Goal: Information Seeking & Learning: Understand process/instructions

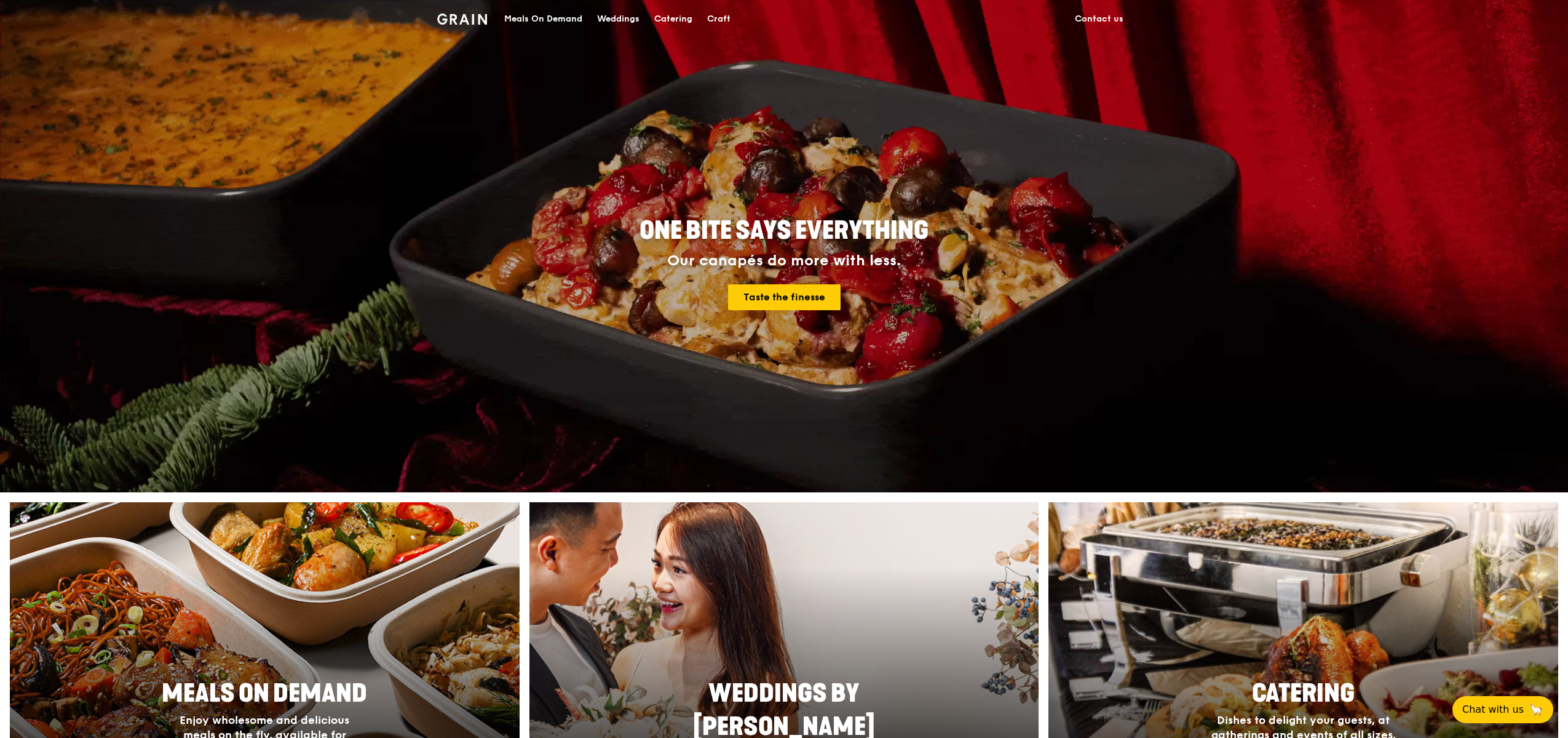
click at [611, 21] on div "Weddings" at bounding box center [619, 19] width 43 height 37
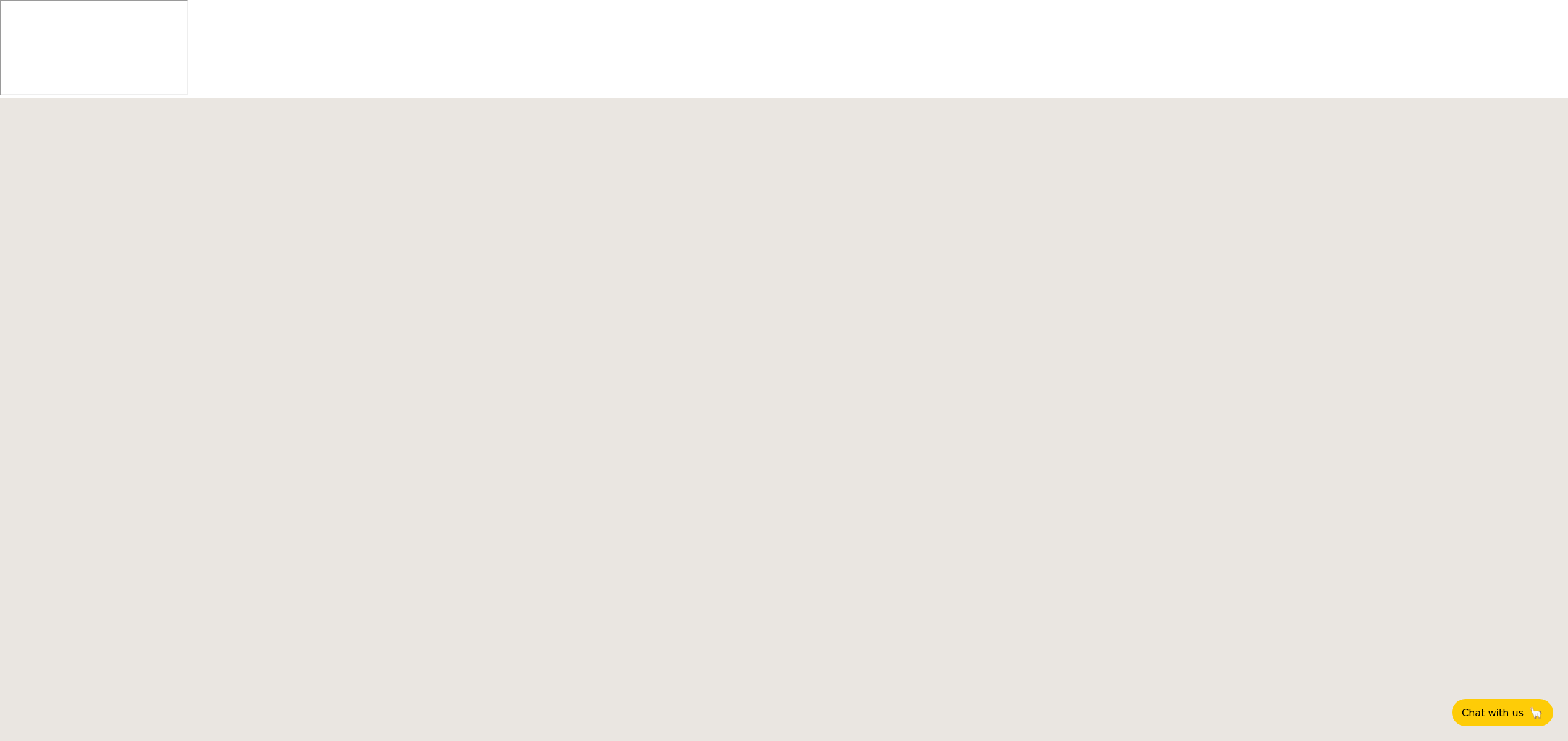
select select
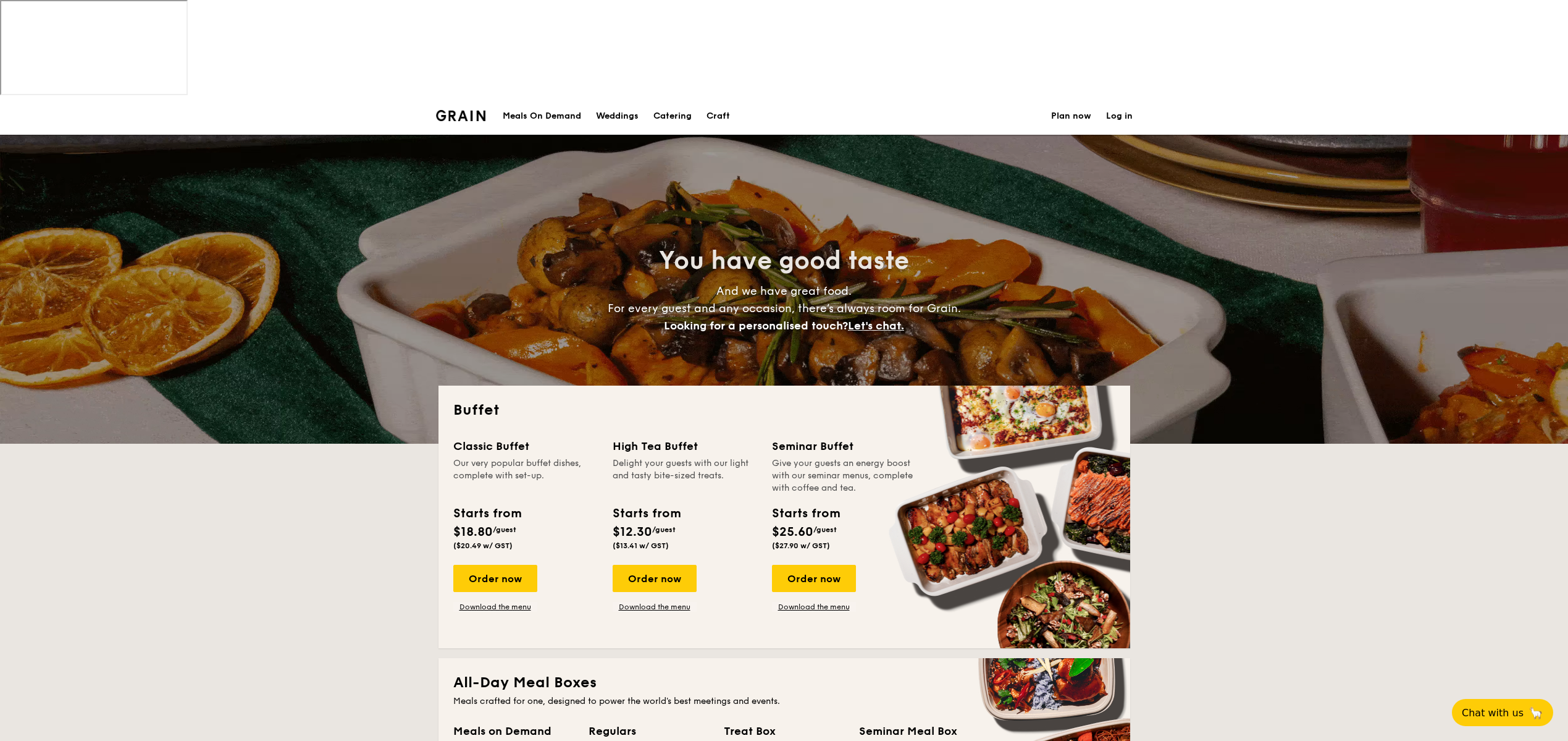
click at [616, 98] on div "Weddings" at bounding box center [617, 116] width 43 height 37
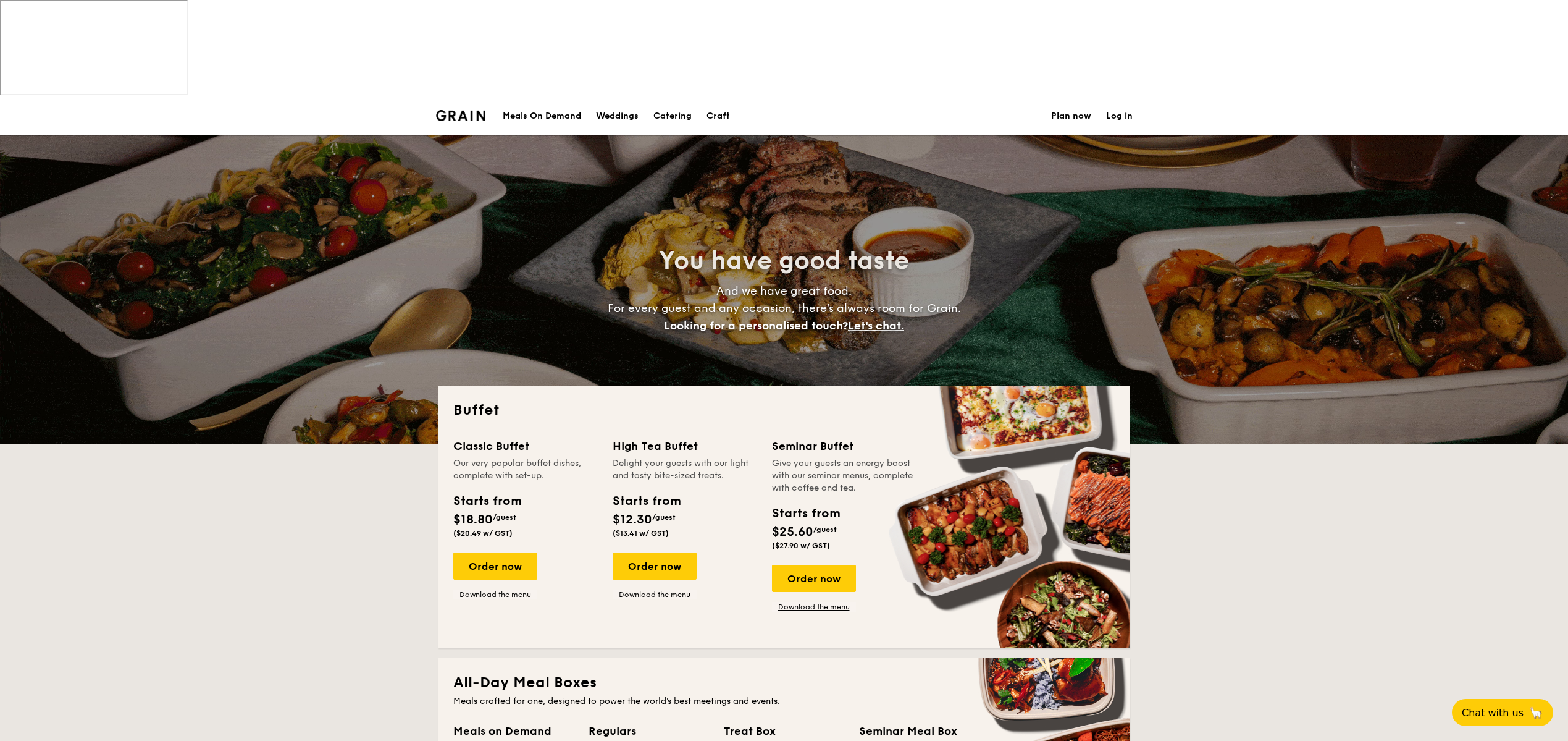
select select
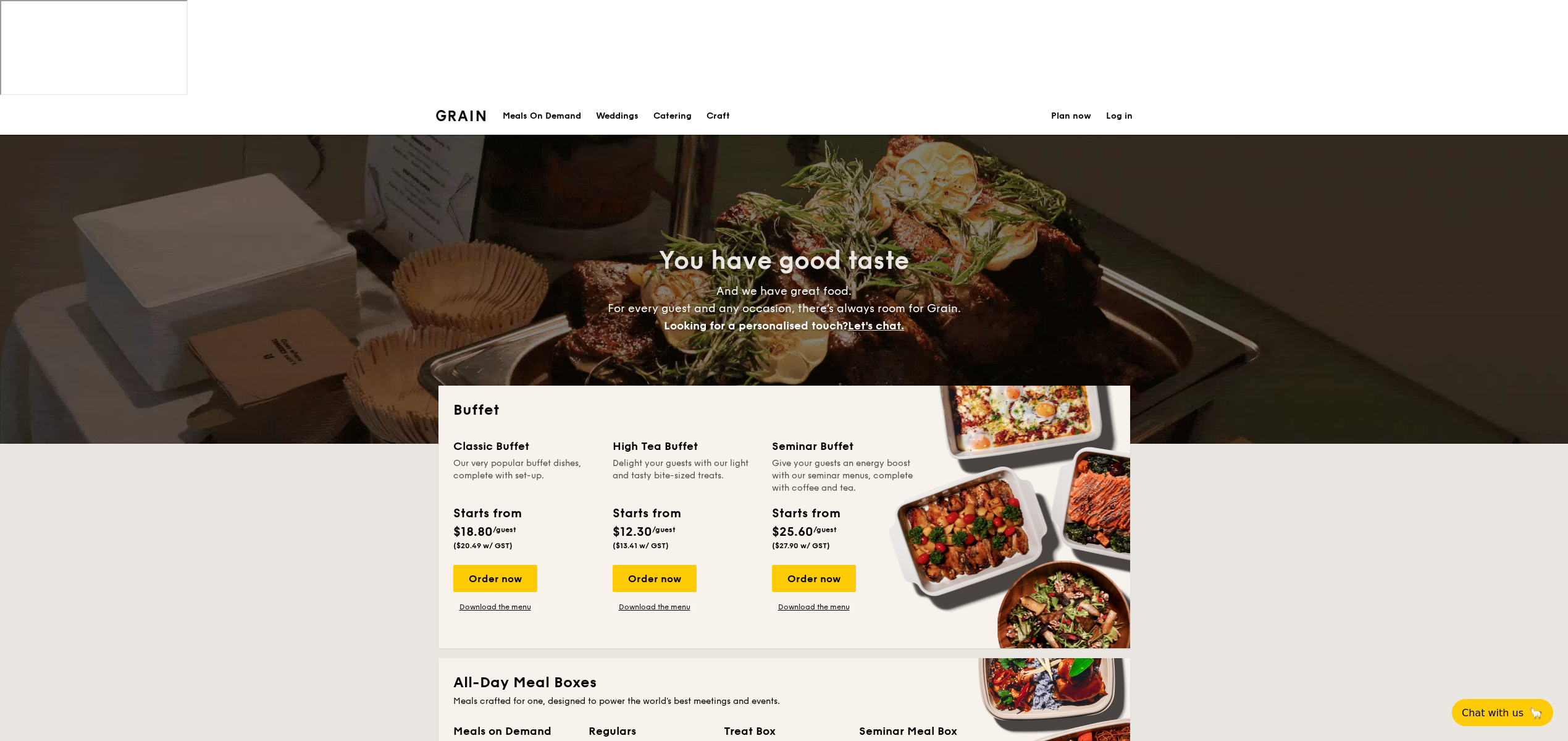
click at [561, 98] on div "Meals On Demand" at bounding box center [542, 116] width 79 height 37
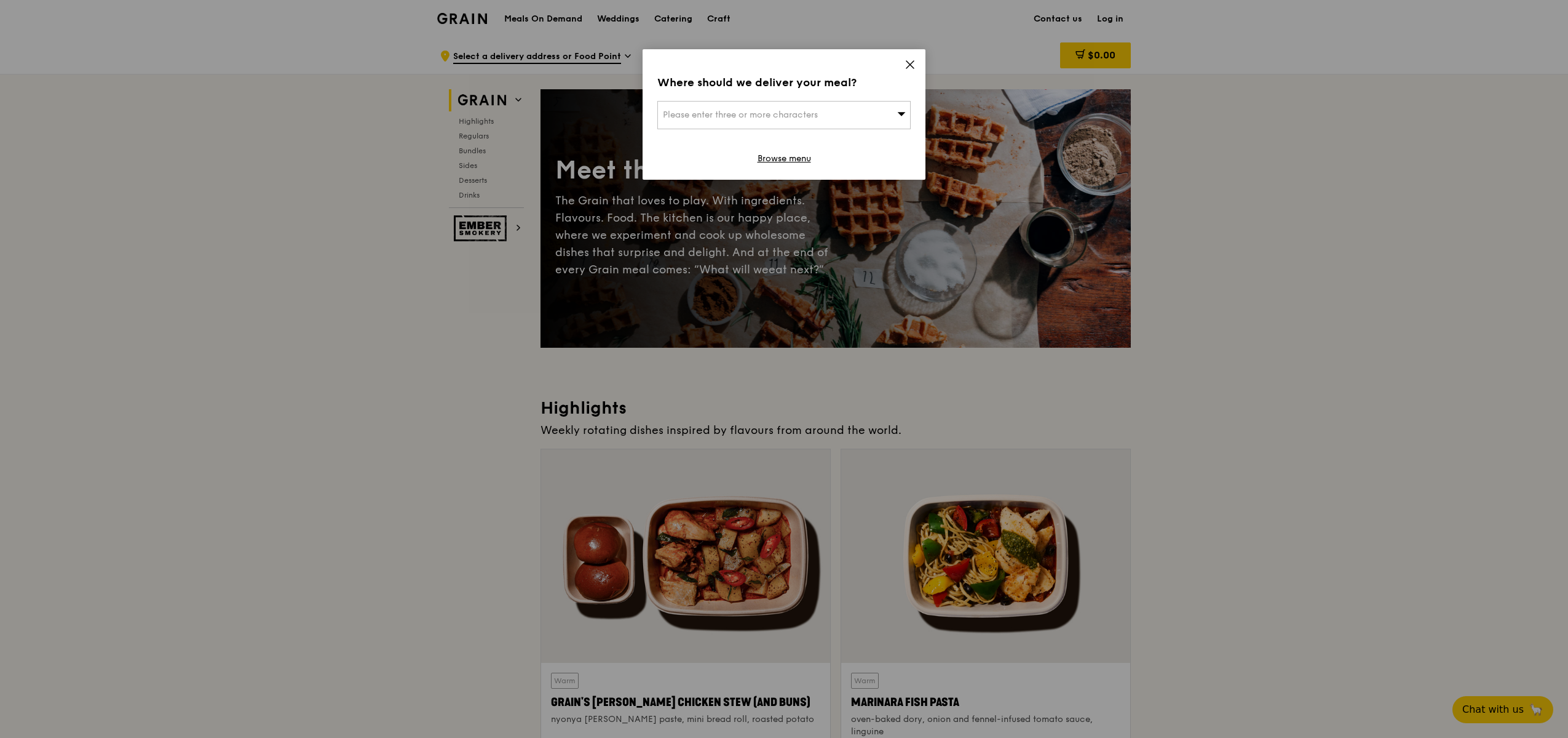
click at [910, 64] on icon at bounding box center [910, 64] width 7 height 7
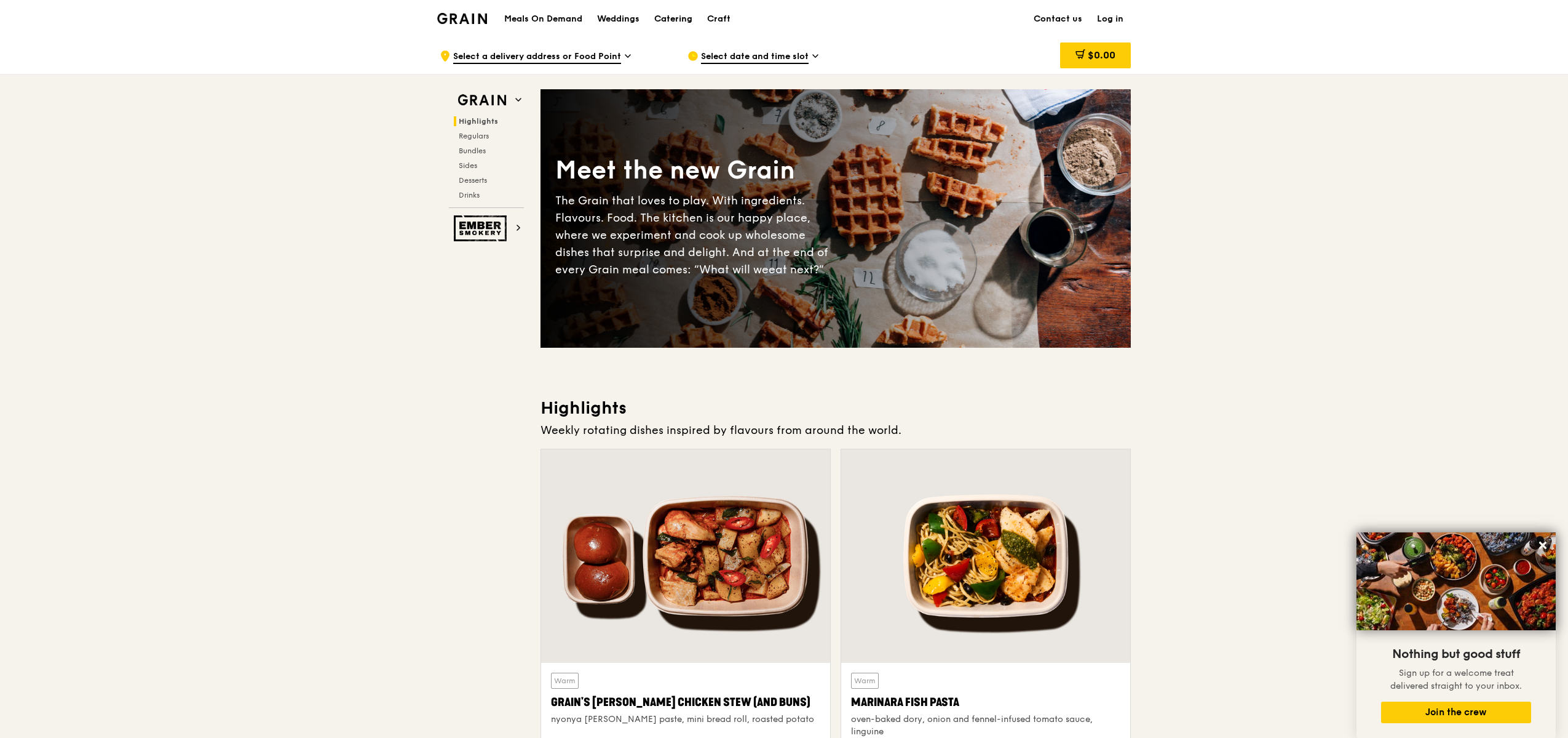
click at [670, 23] on div "Catering" at bounding box center [673, 19] width 38 height 37
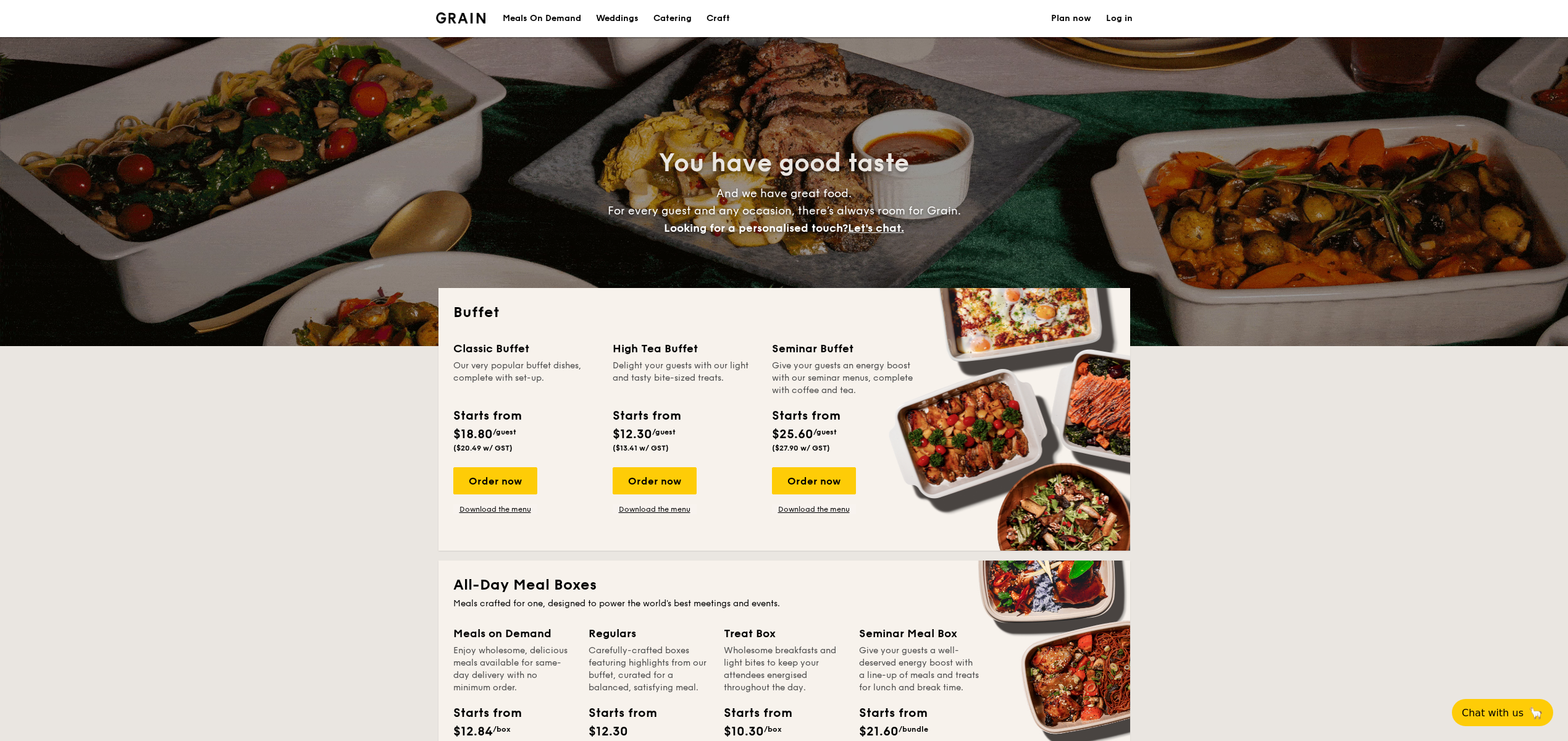
select select
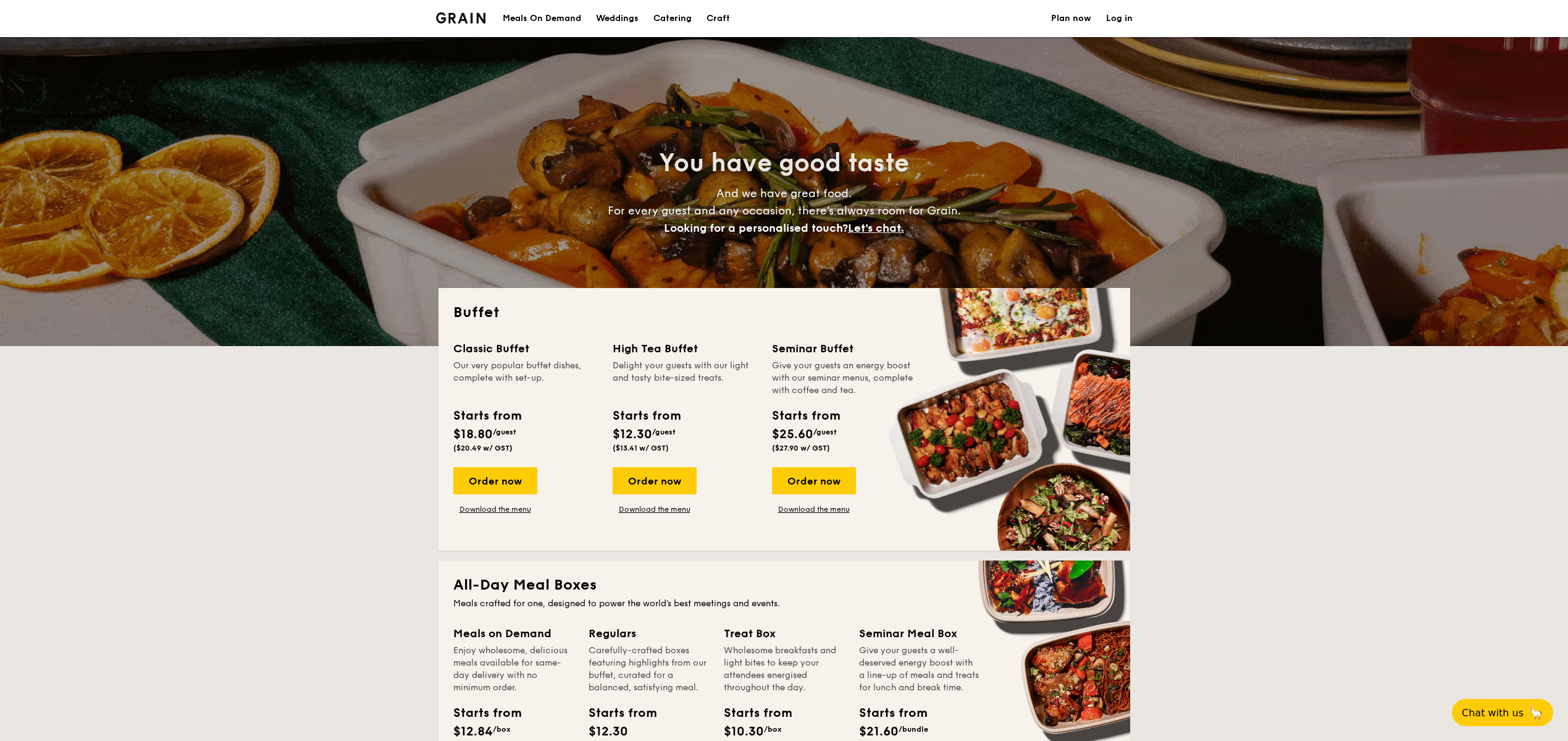
drag, startPoint x: 0, startPoint y: 0, endPoint x: 630, endPoint y: 21, distance: 630.3
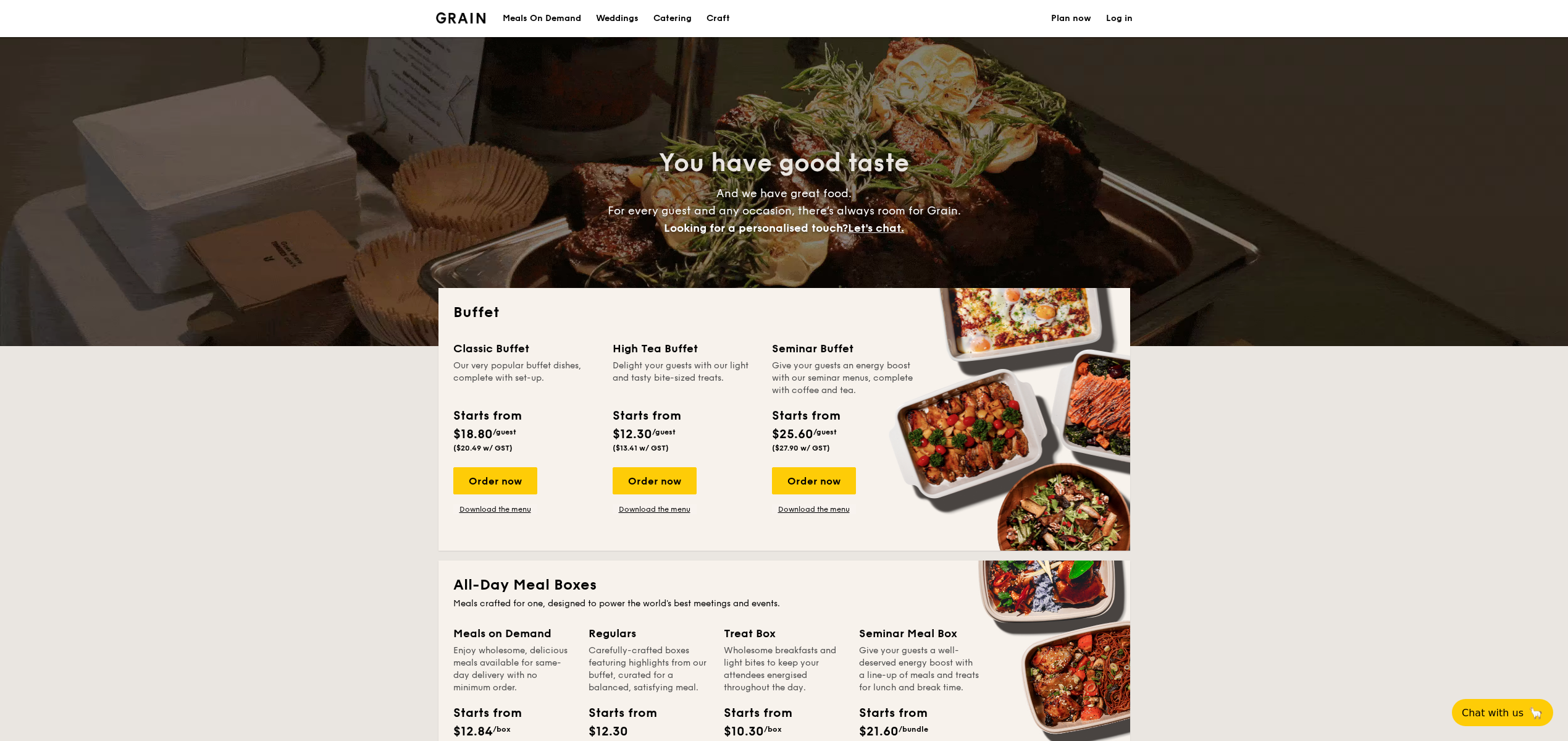
click at [630, 21] on div "Weddings" at bounding box center [617, 18] width 43 height 37
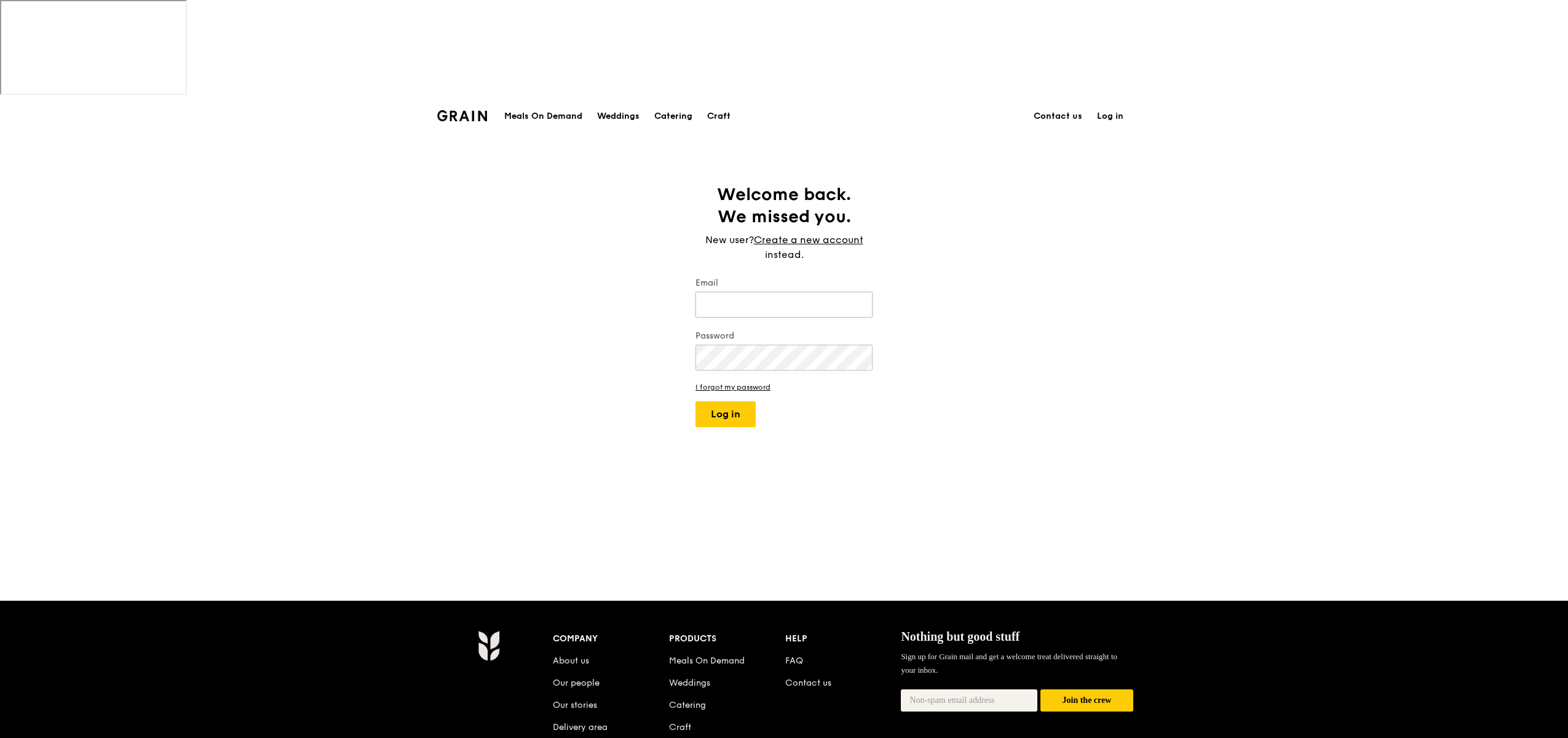
click at [762, 292] on input "Email" at bounding box center [784, 304] width 177 height 26
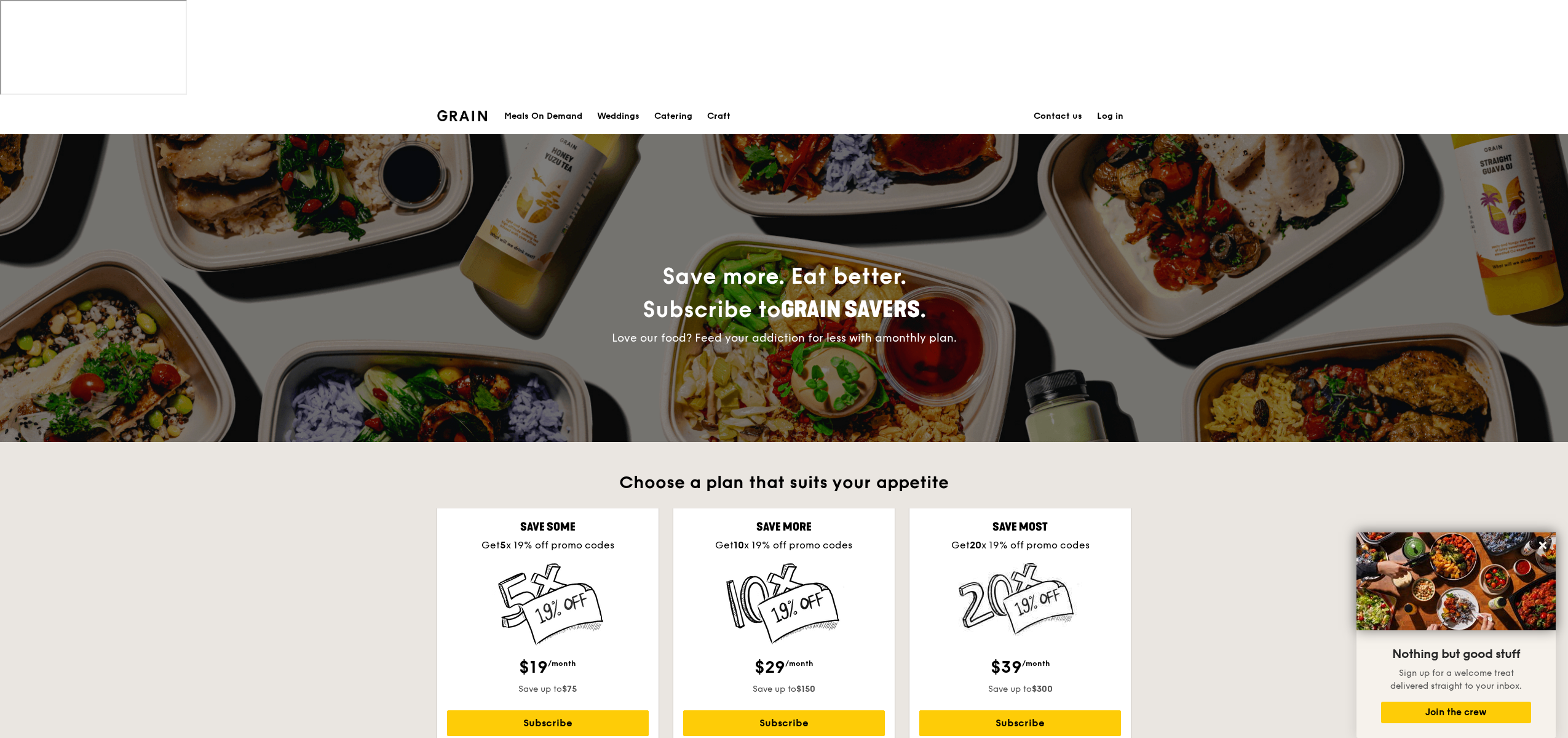
click at [561, 98] on div "Meals On Demand" at bounding box center [543, 116] width 78 height 37
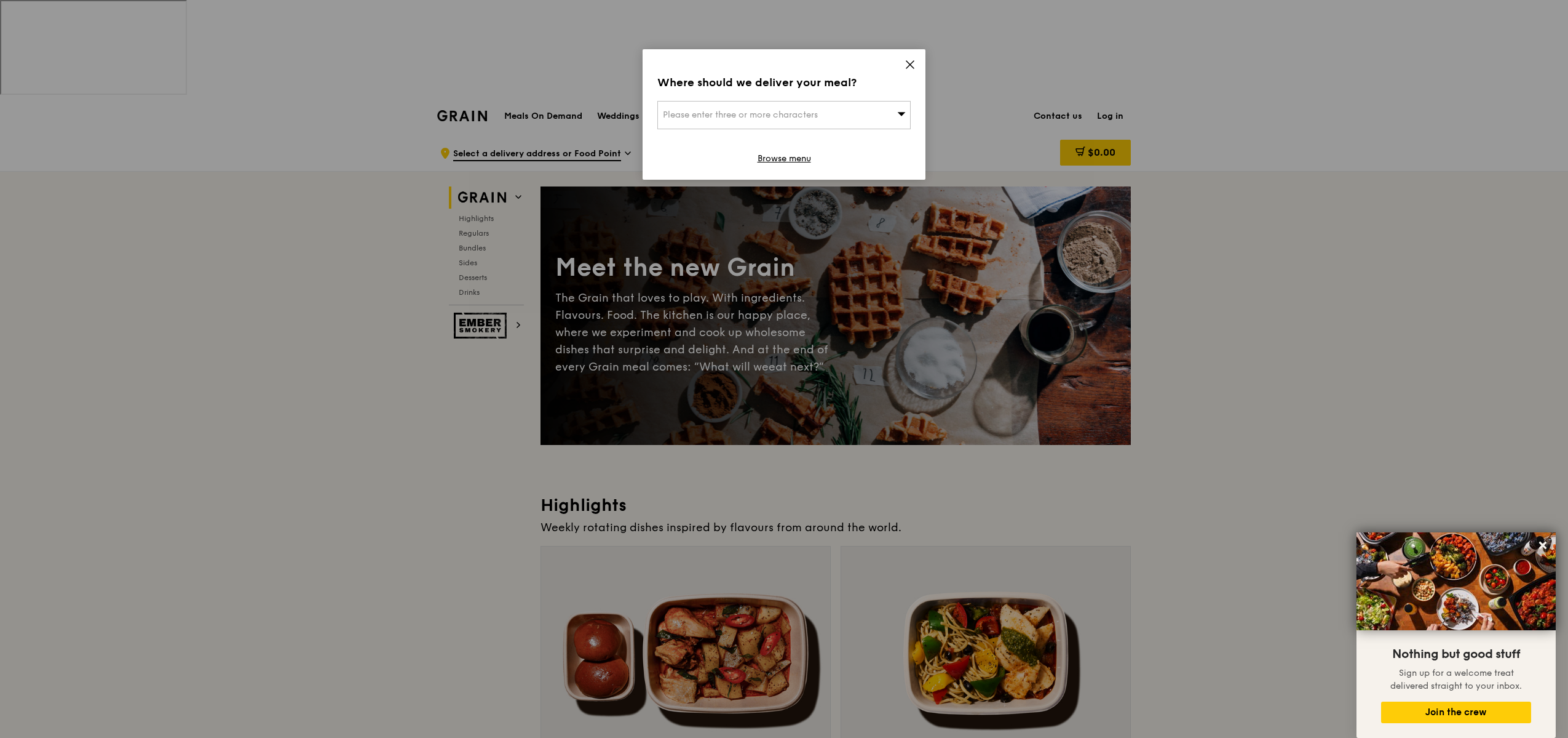
click at [911, 69] on icon at bounding box center [910, 64] width 11 height 11
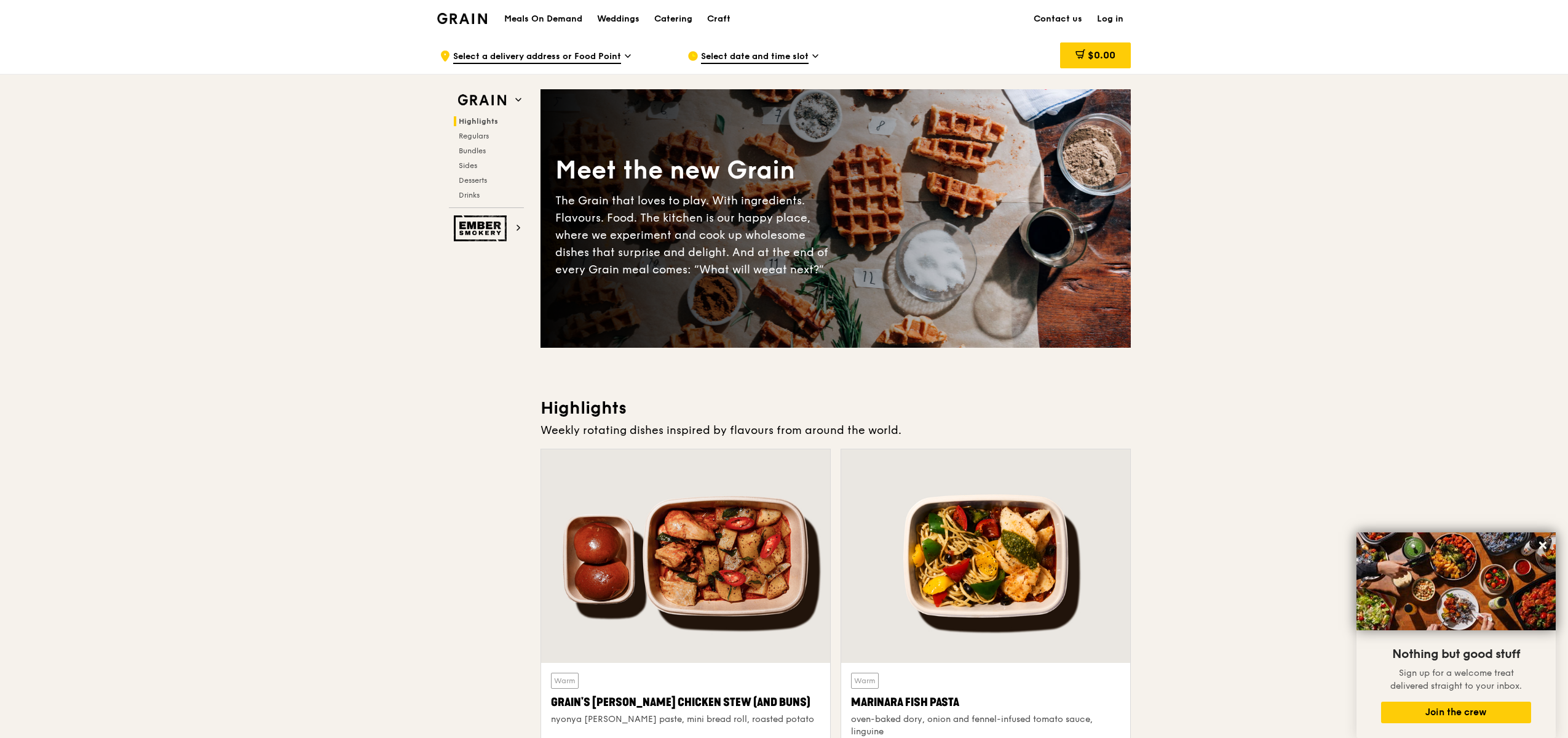
click at [564, 21] on h1 "Meals On Demand" at bounding box center [543, 19] width 78 height 12
click at [473, 150] on span "Bundles" at bounding box center [473, 151] width 29 height 9
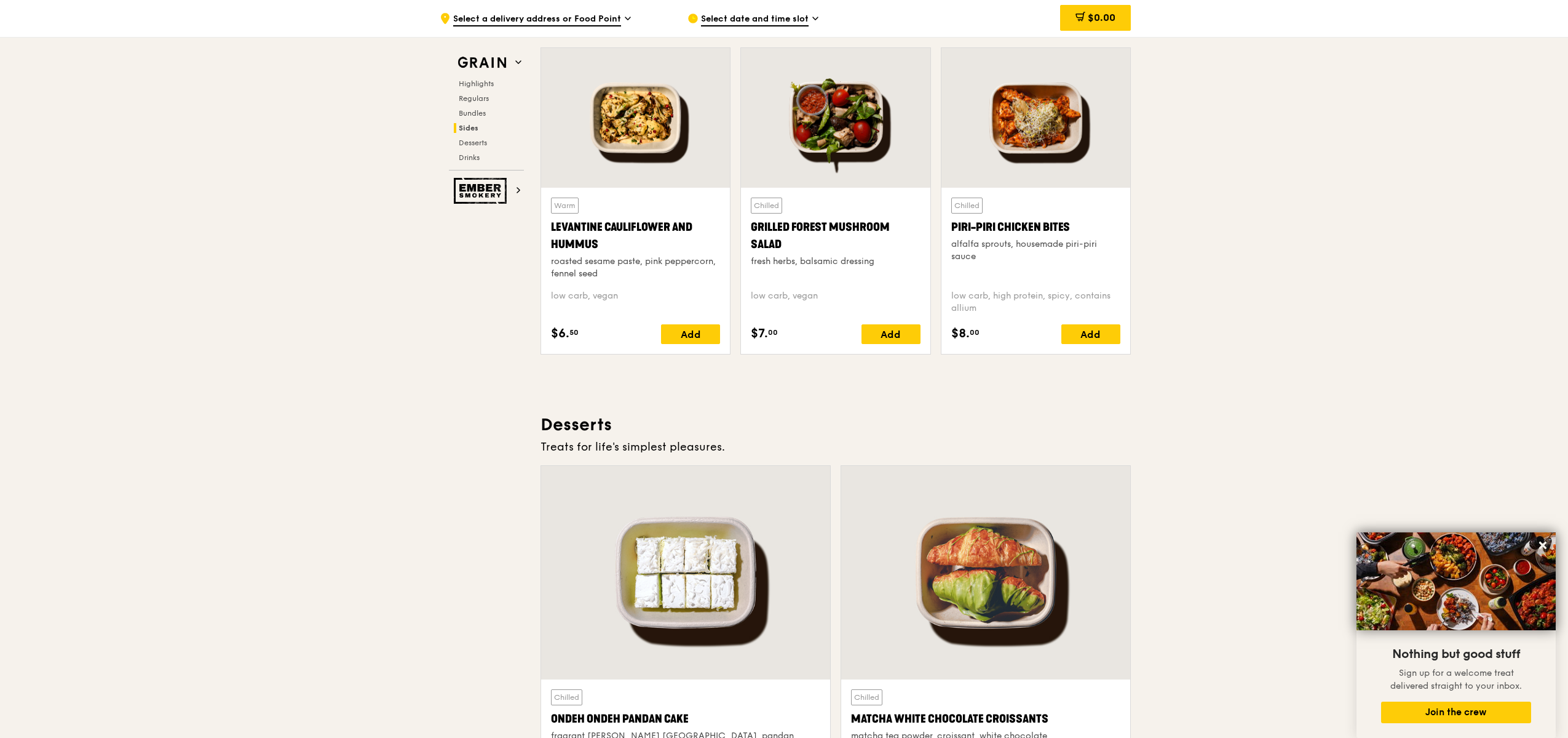
scroll to position [4908, 0]
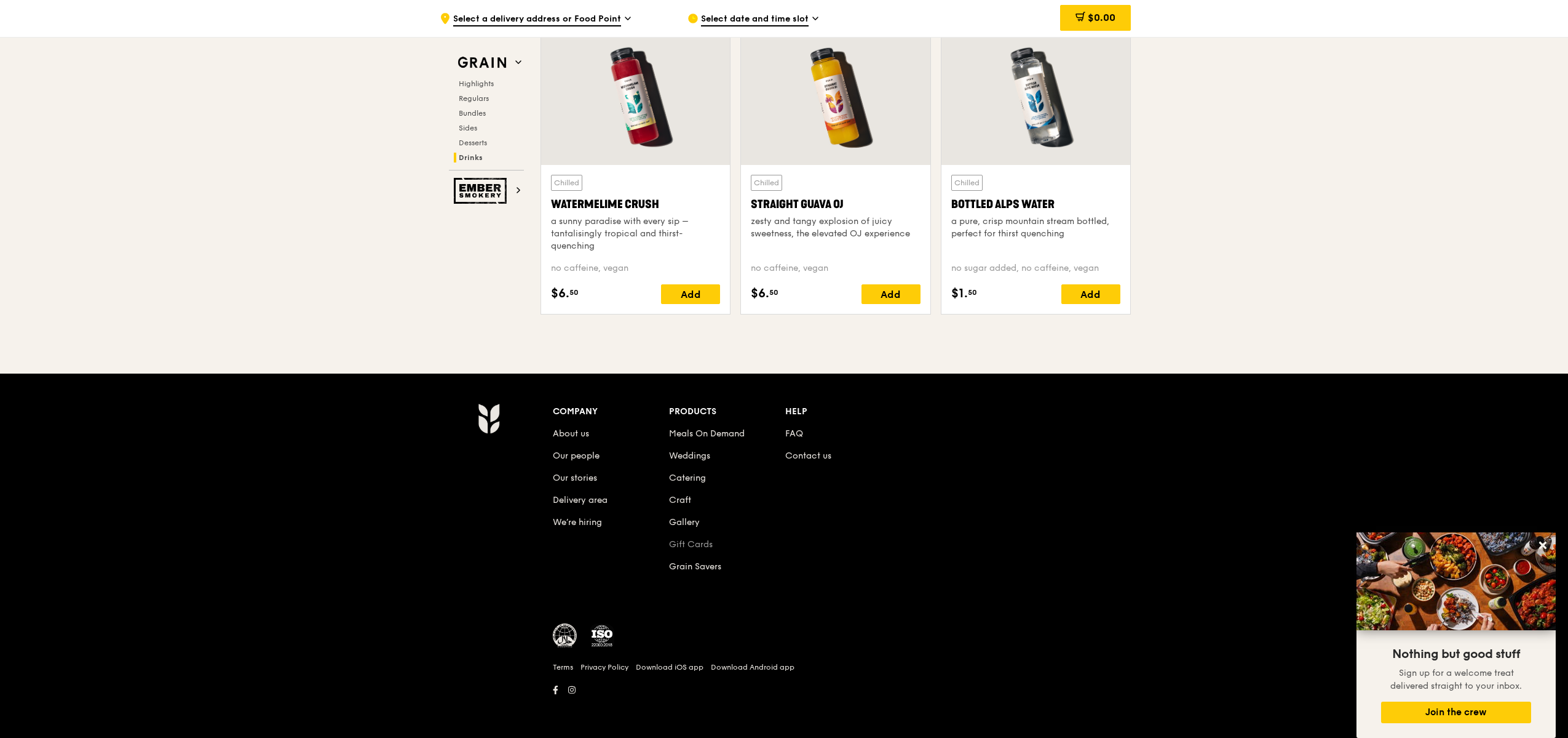
click at [694, 543] on link "Gift Cards" at bounding box center [690, 544] width 44 height 11
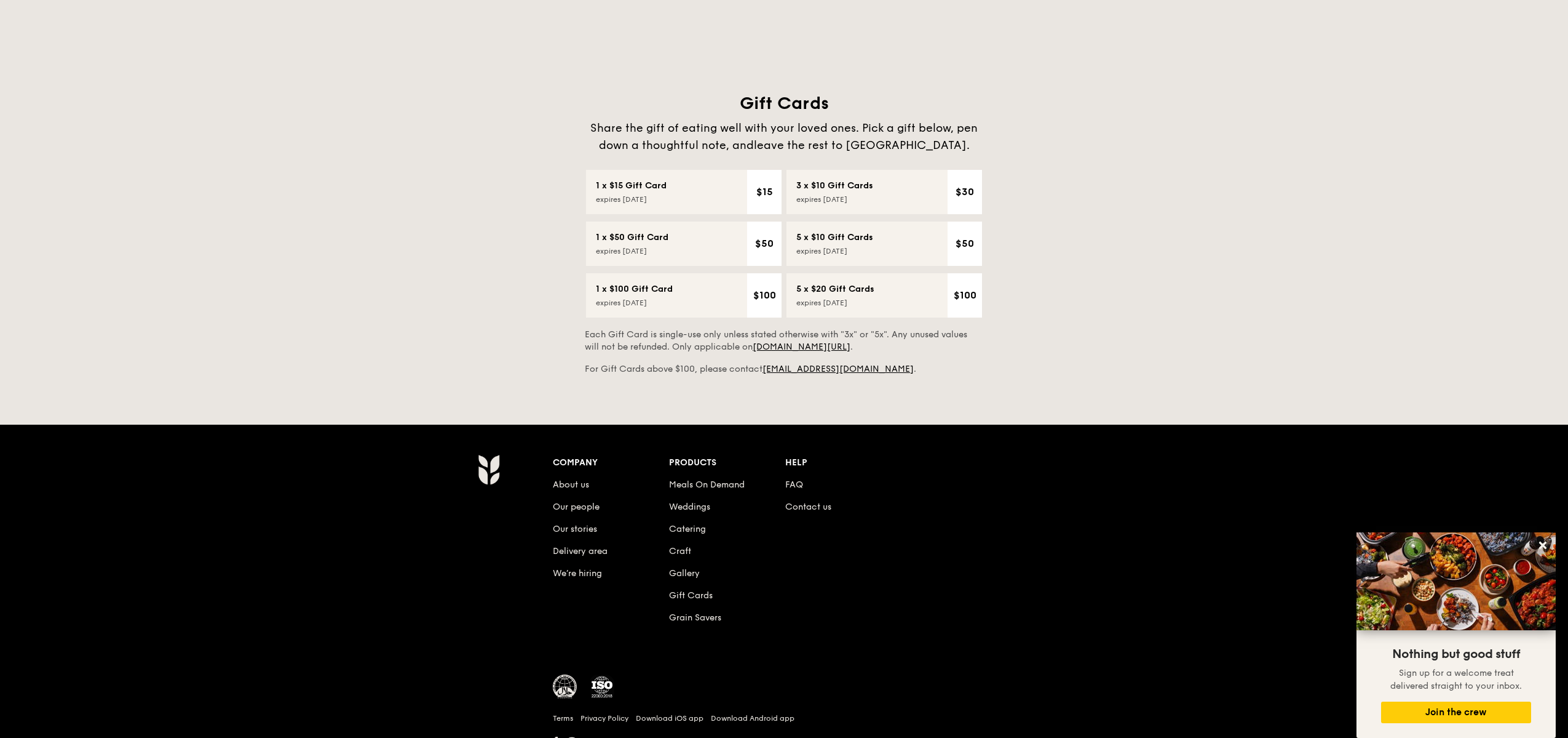
scroll to position [452, 0]
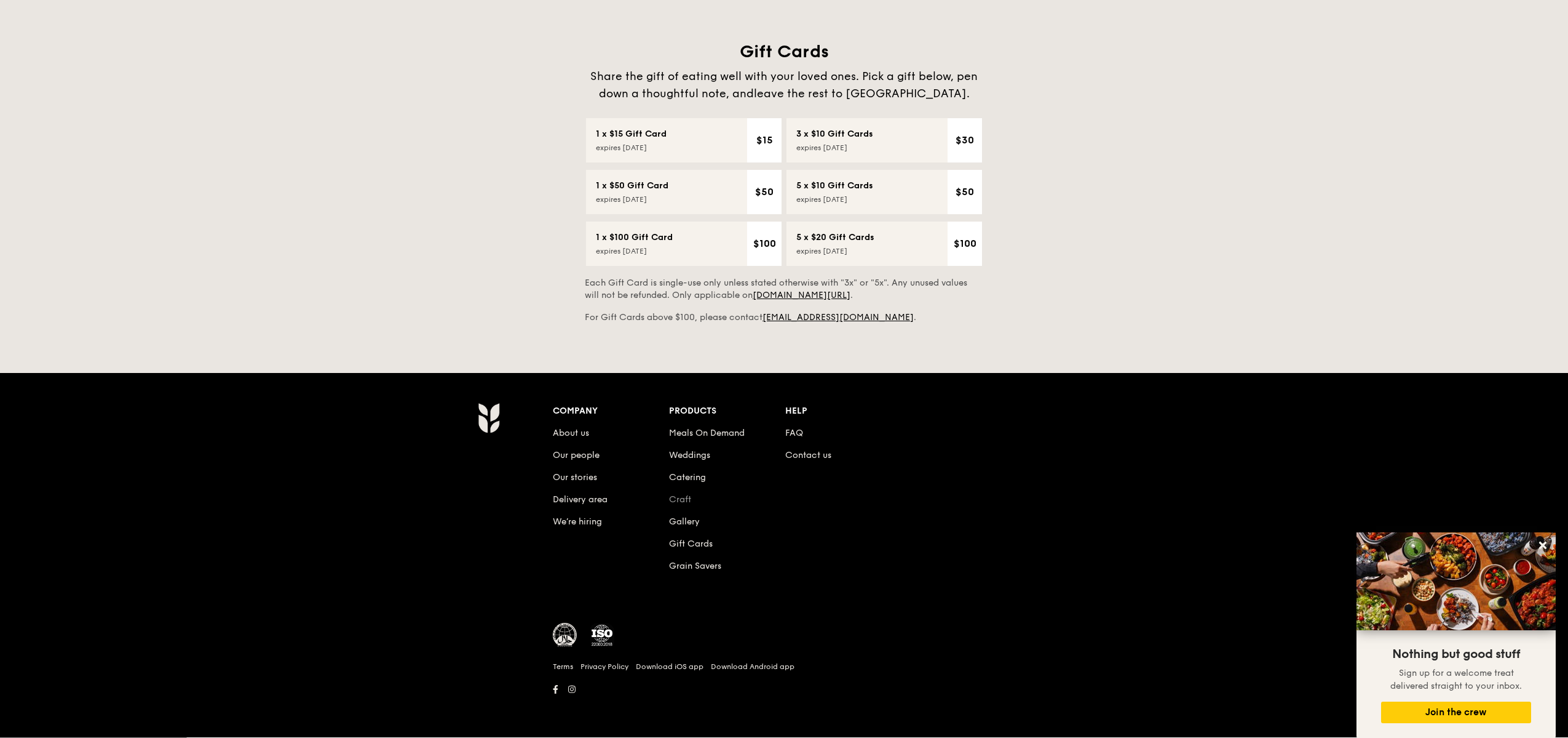
click at [682, 501] on link "Craft" at bounding box center [680, 500] width 22 height 11
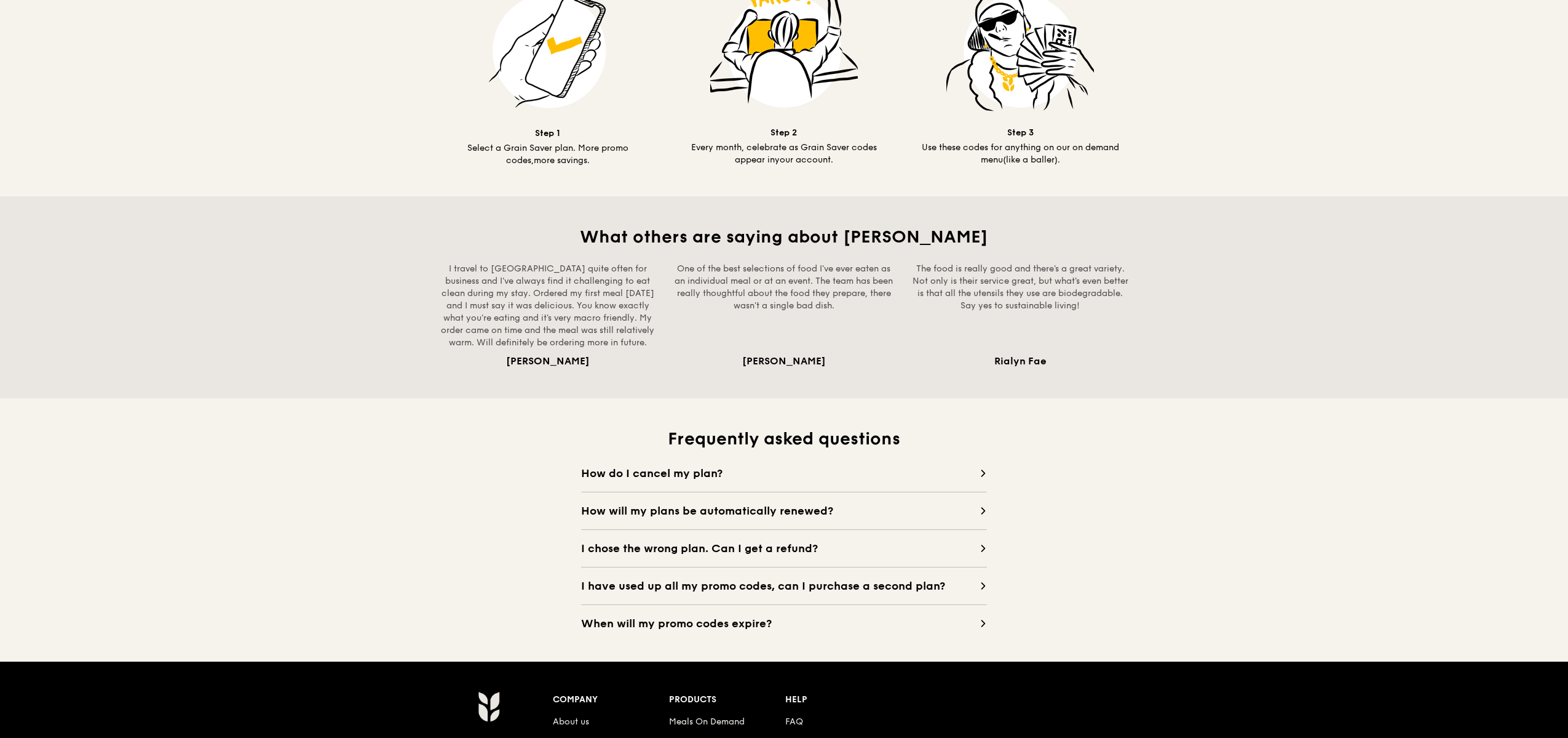
scroll to position [948, 0]
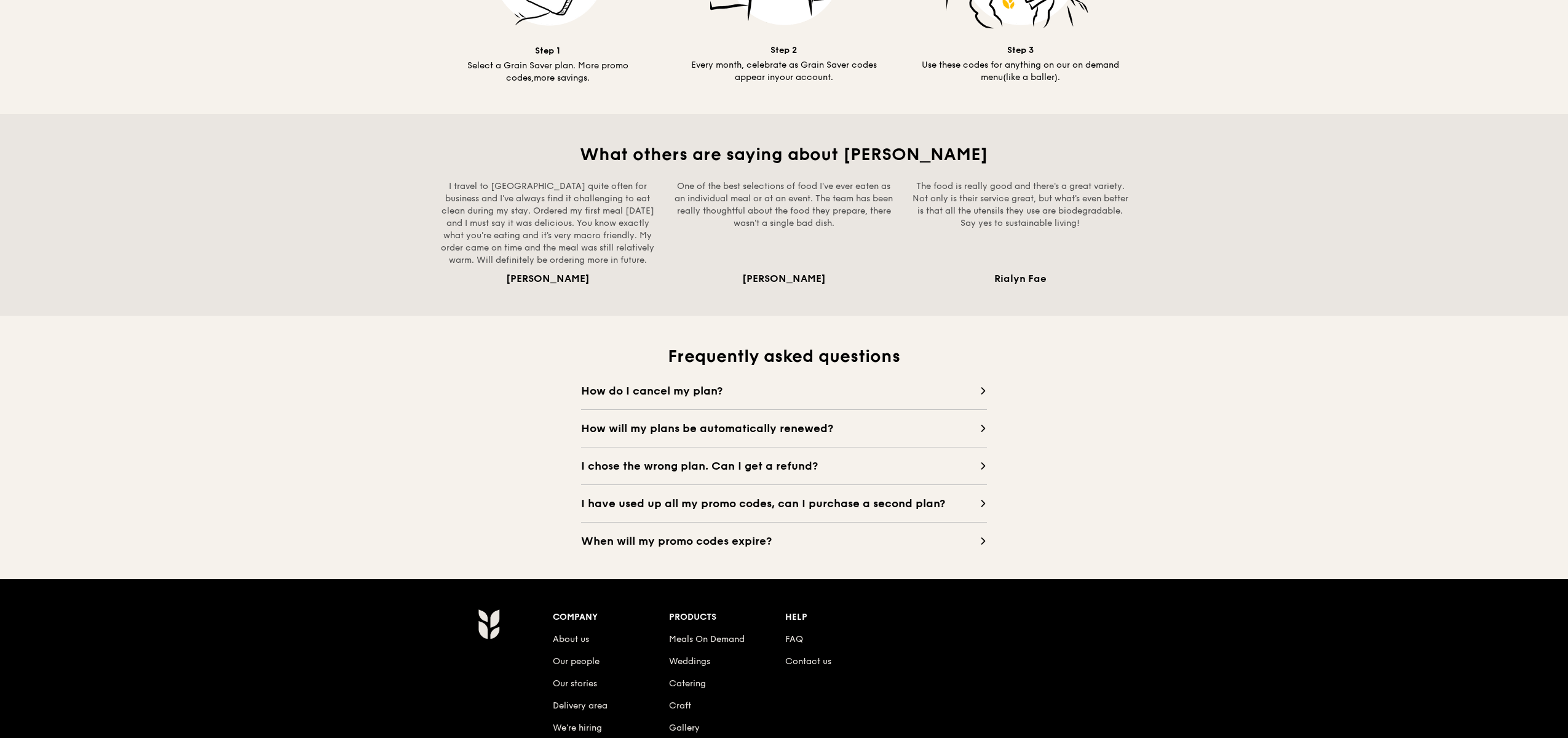
click at [734, 419] on span "How will my plans be automatically renewed?" at bounding box center [780, 427] width 399 height 17
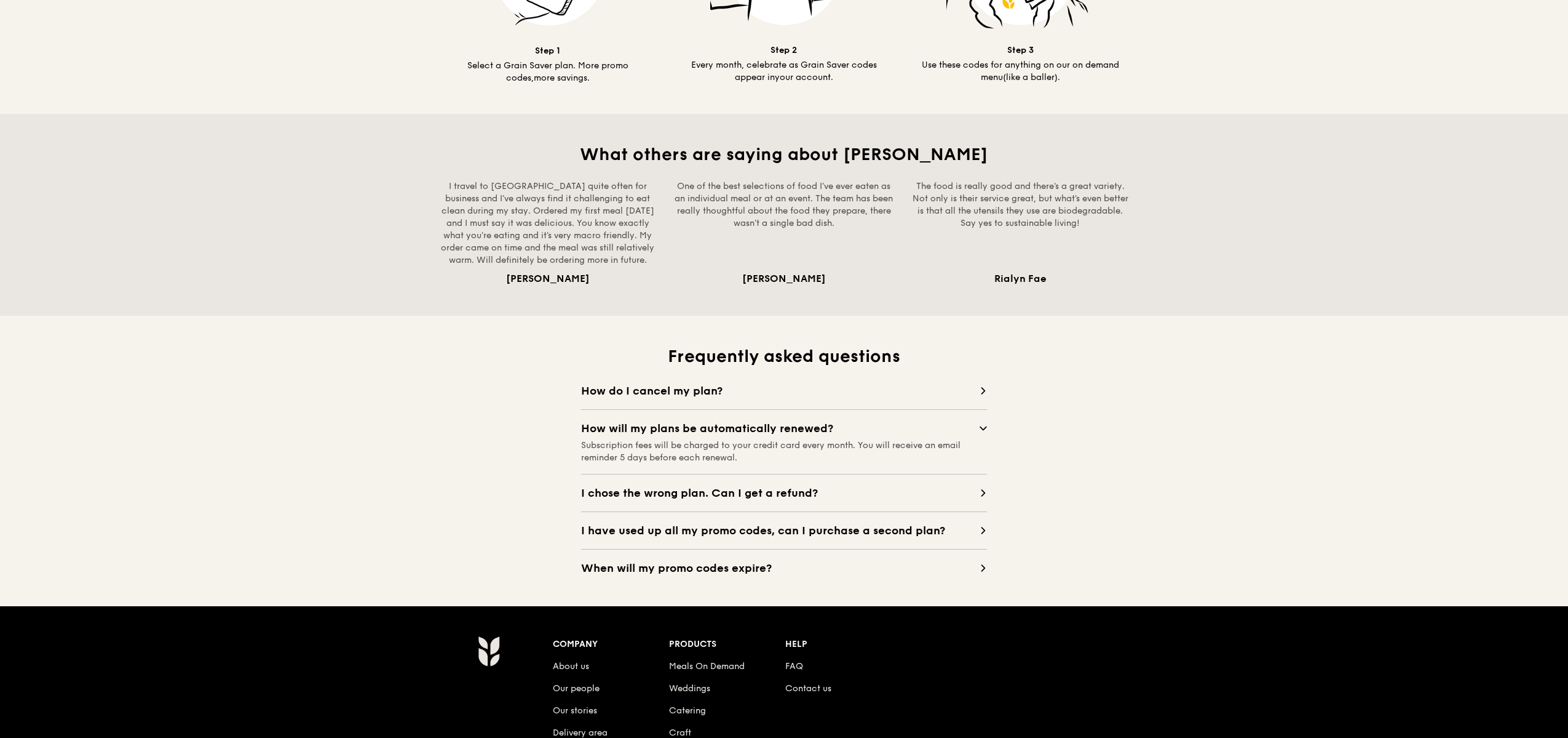
click at [784, 419] on span "How will my plans be automatically renewed?" at bounding box center [780, 427] width 399 height 17
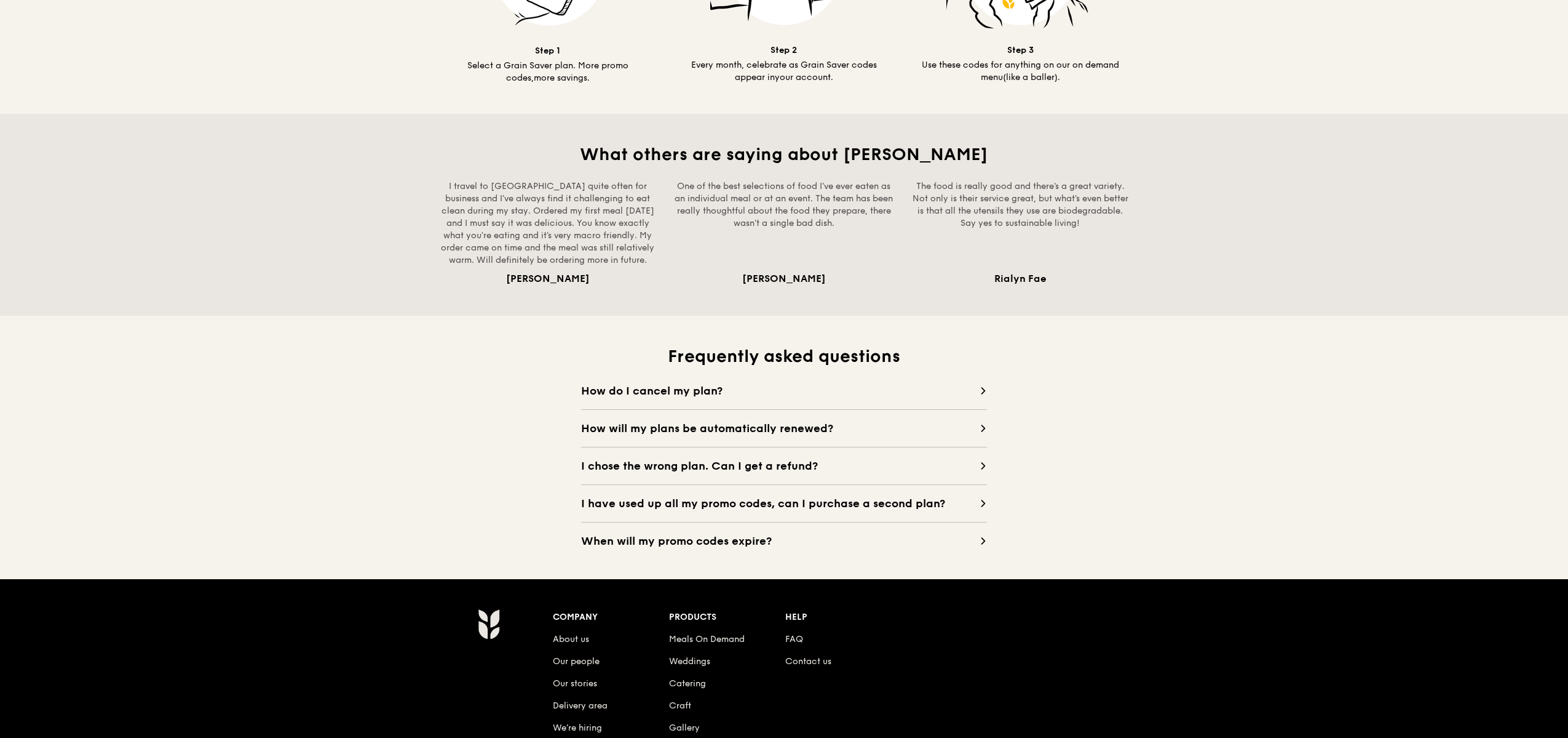
click at [765, 419] on span "How will my plans be automatically renewed?" at bounding box center [780, 427] width 399 height 17
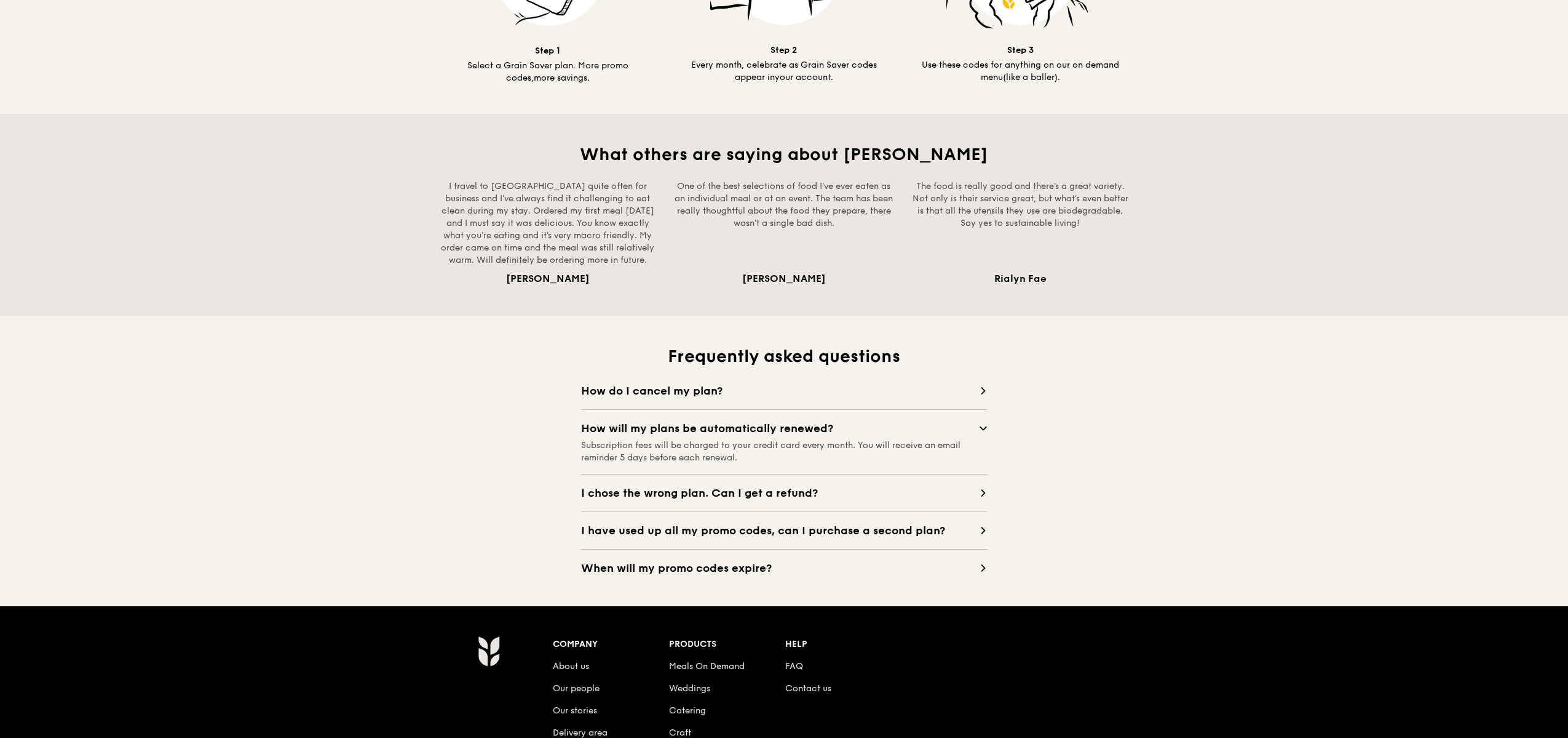
click at [734, 485] on span "I chose the wrong plan. Can I get a refund?" at bounding box center [780, 493] width 399 height 17
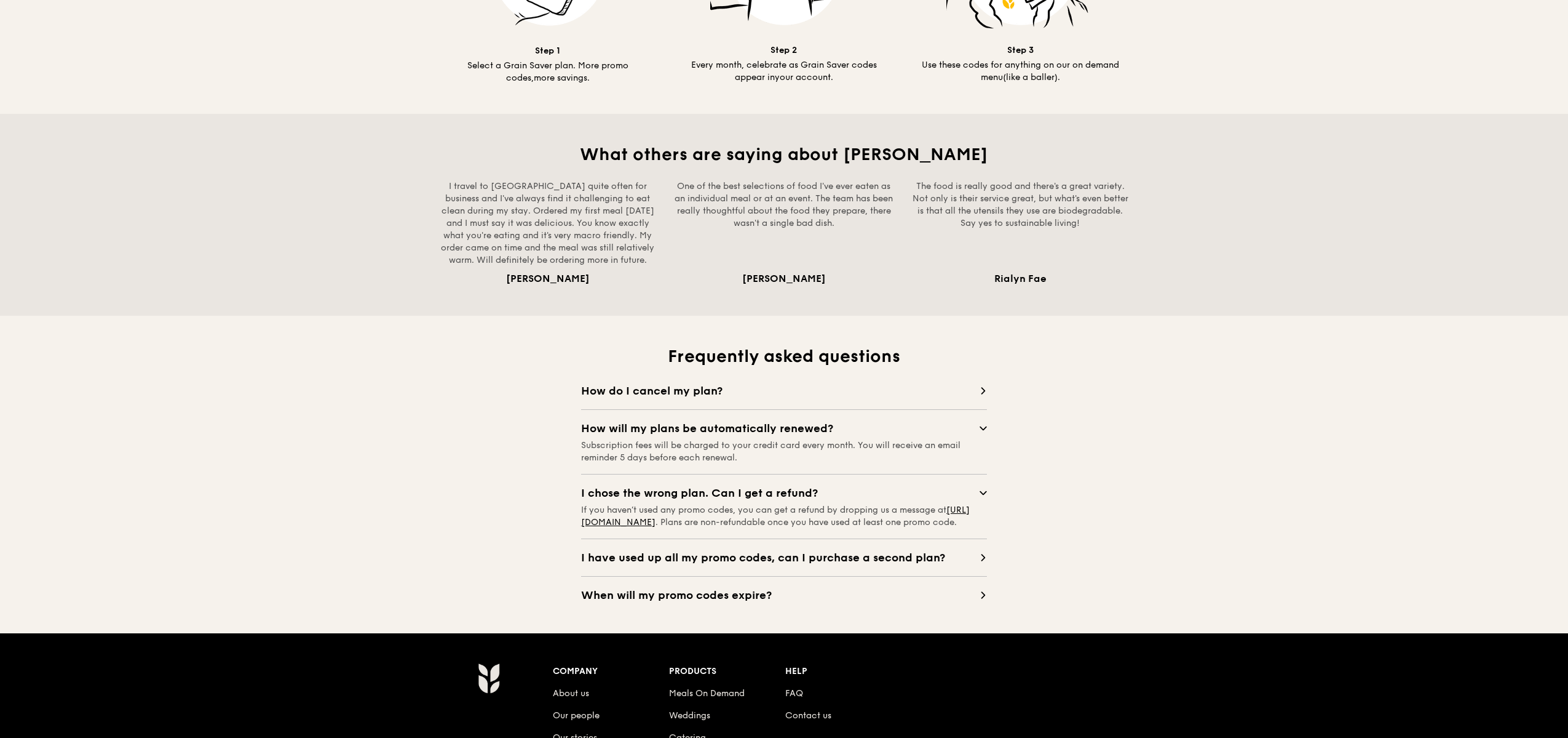
click at [722, 549] on span "I have used up all my promo codes, can I purchase a second plan?" at bounding box center [780, 557] width 399 height 17
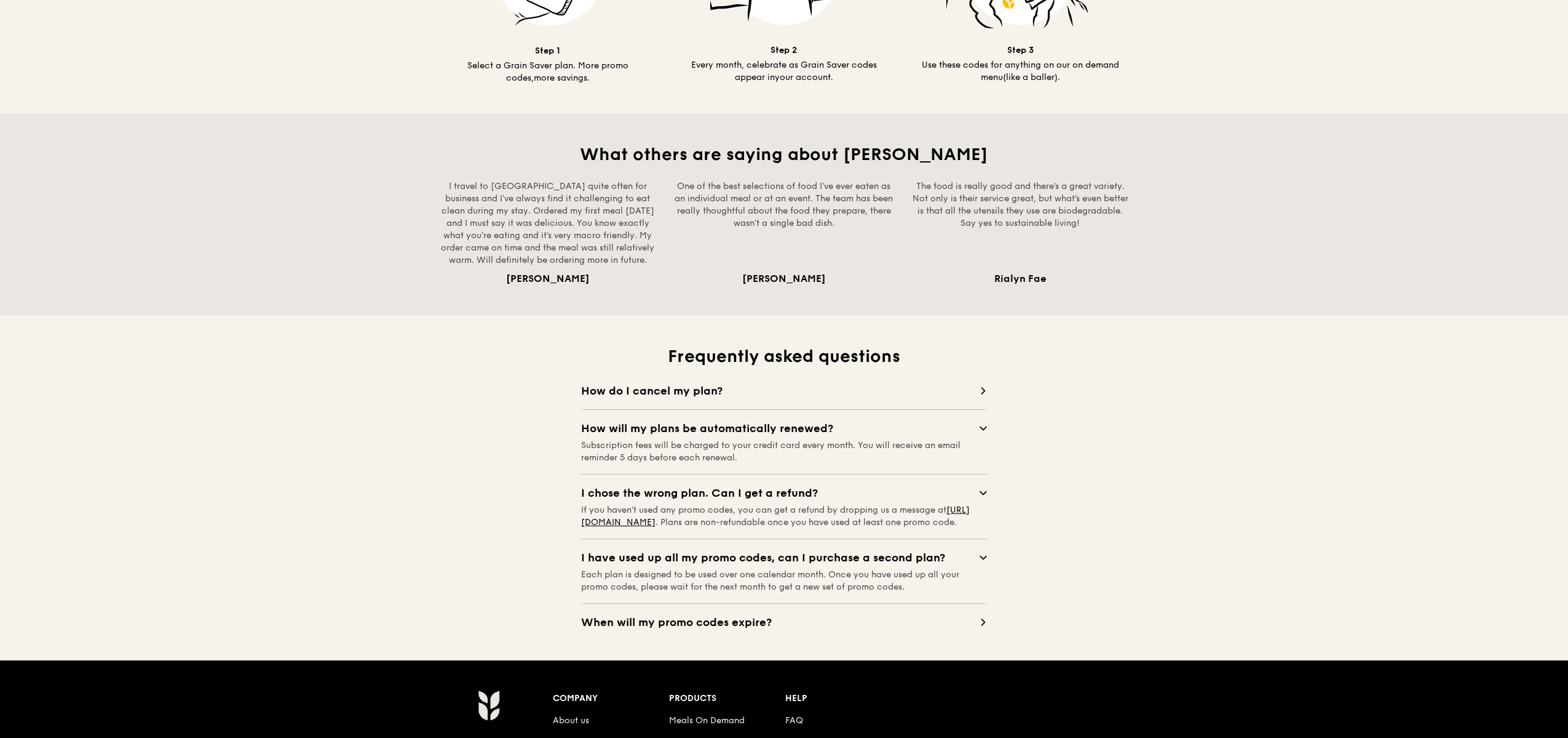
click at [753, 613] on span "When will my promo codes expire?" at bounding box center [780, 621] width 399 height 17
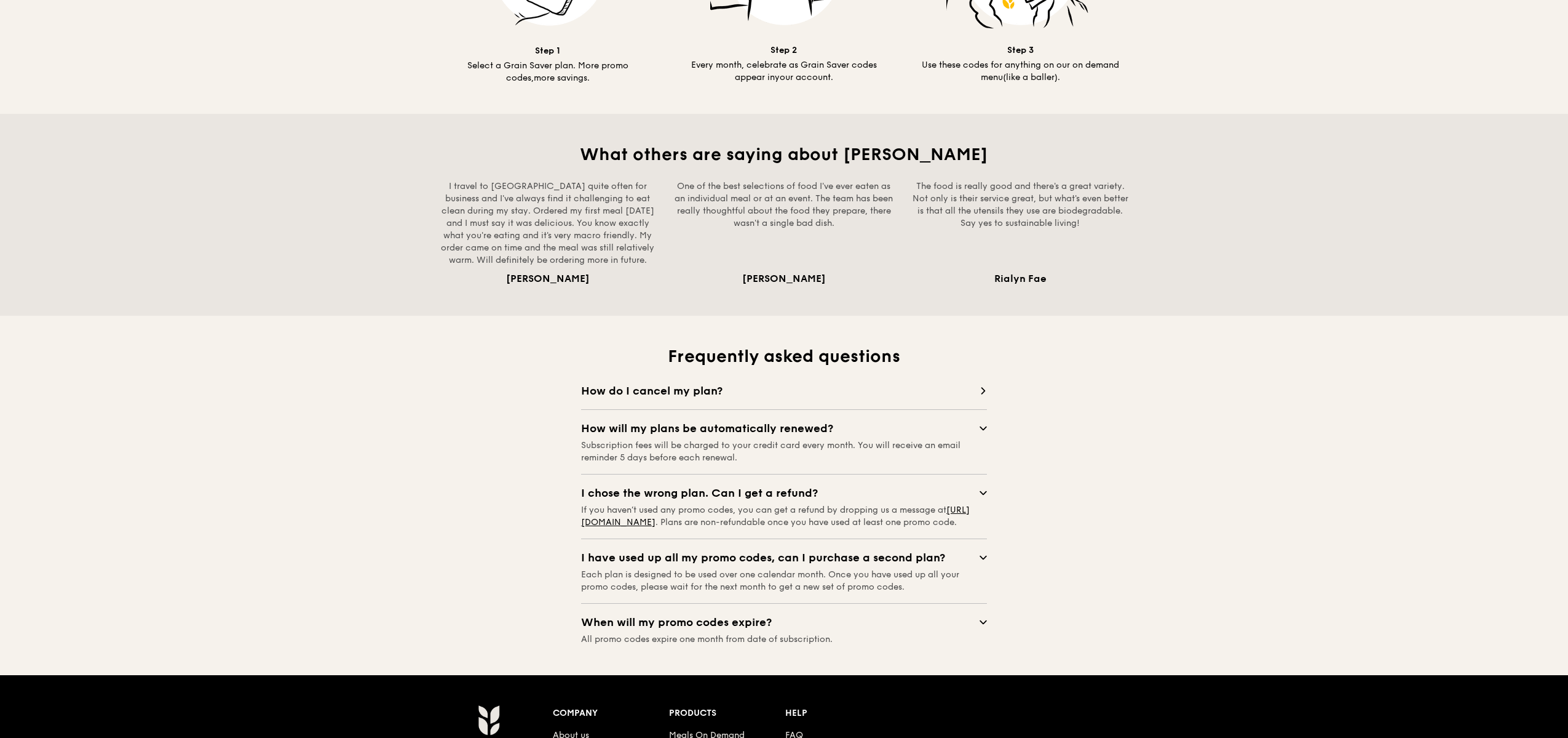
click at [804, 613] on span "When will my promo codes expire?" at bounding box center [780, 621] width 399 height 17
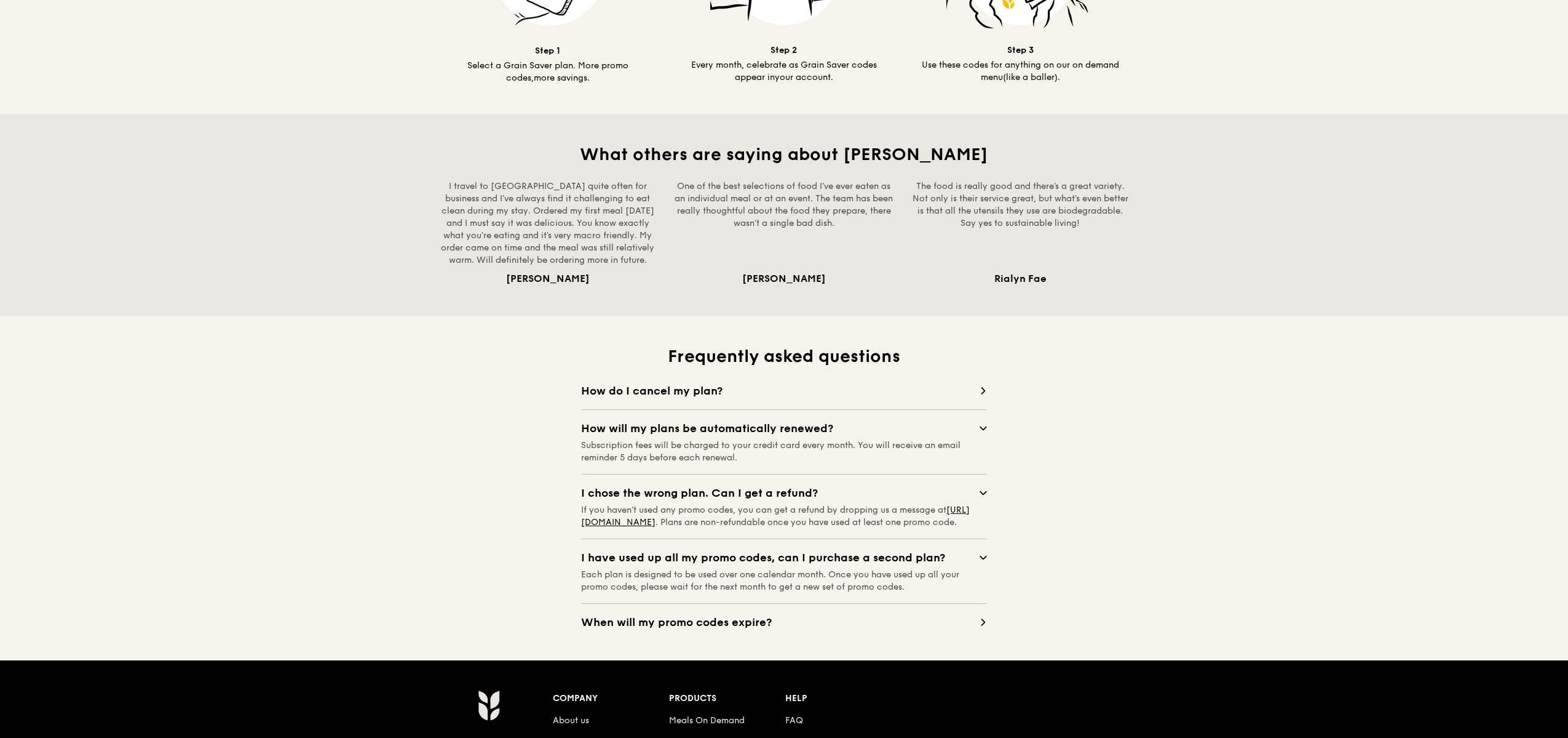
click at [765, 613] on span "When will my promo codes expire?" at bounding box center [780, 621] width 399 height 17
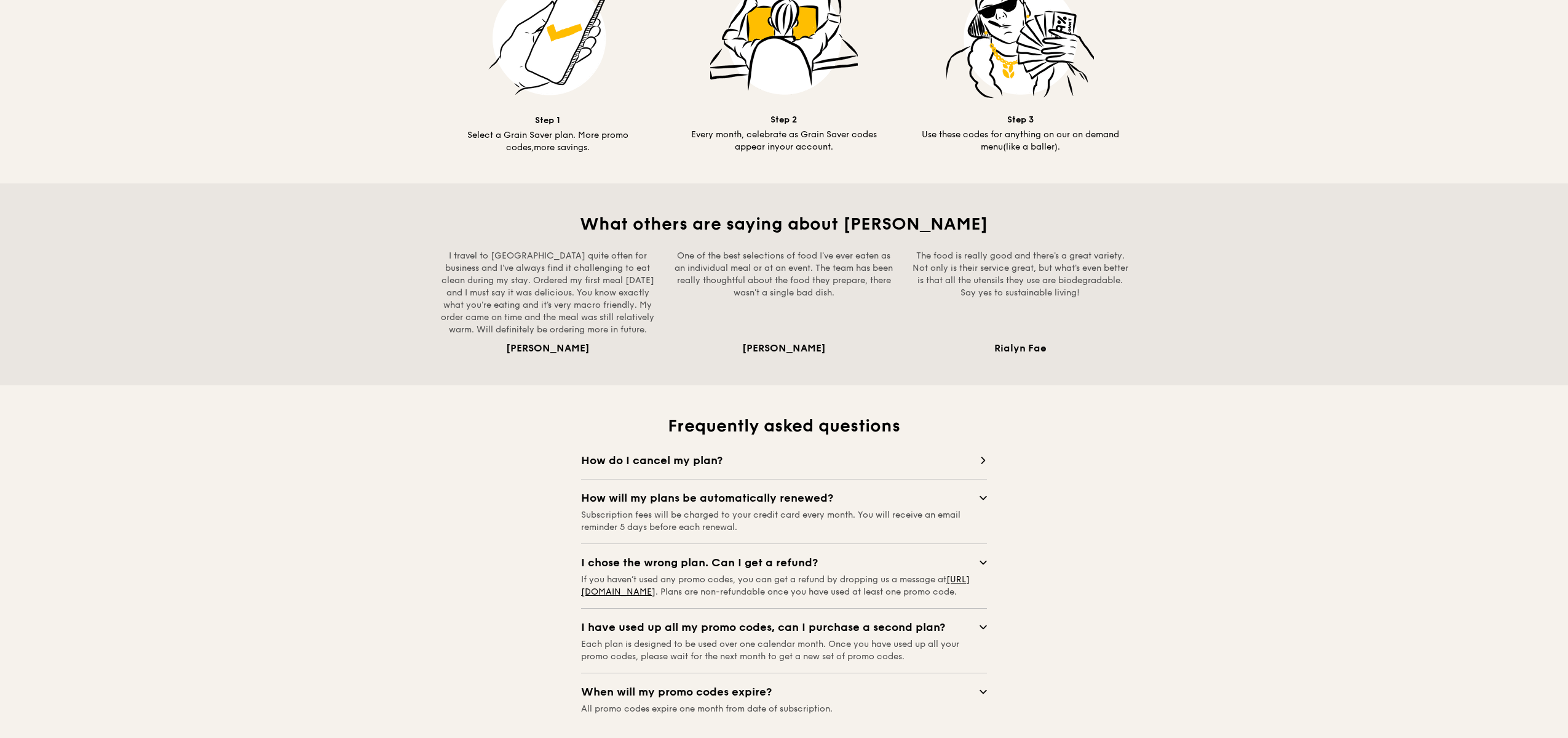
scroll to position [746, 0]
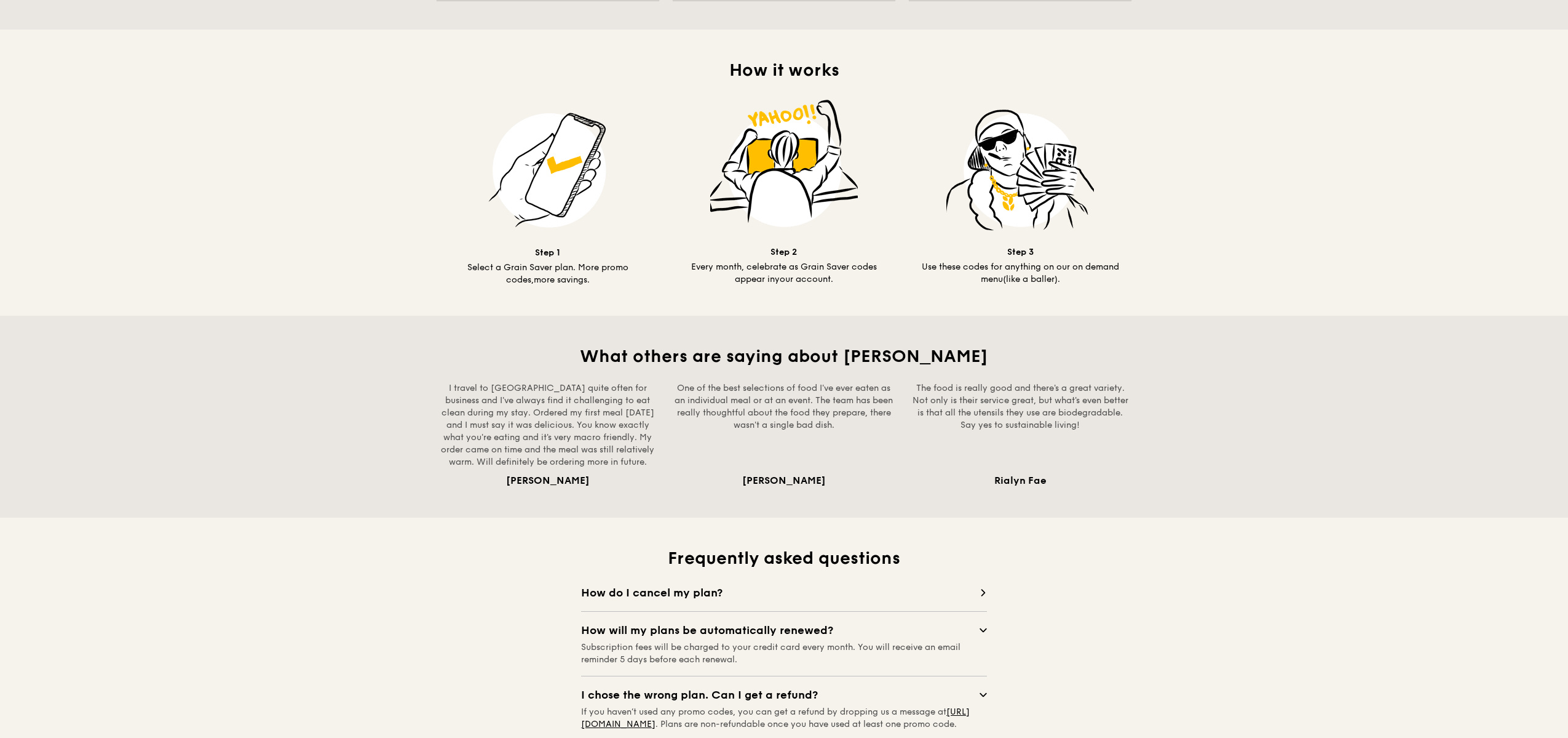
click at [827, 584] on span "How do I cancel my plan?" at bounding box center [780, 592] width 399 height 17
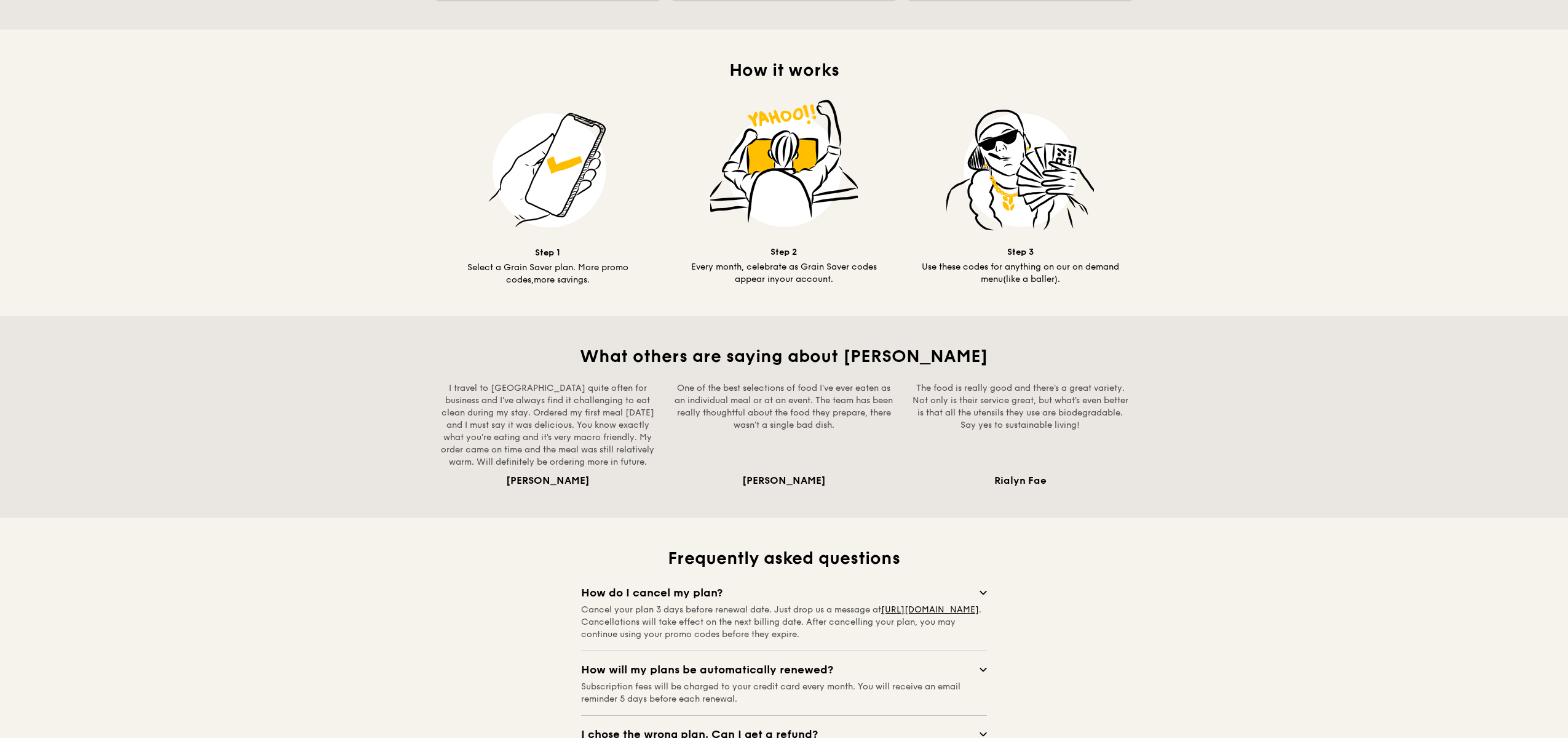
click at [834, 584] on span "How do I cancel my plan?" at bounding box center [780, 592] width 399 height 17
